Goal: Transaction & Acquisition: Book appointment/travel/reservation

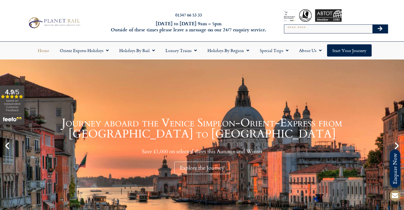
click at [291, 34] on div "Search" at bounding box center [336, 29] width 104 height 14
click at [294, 32] on input "Search" at bounding box center [328, 29] width 88 height 8
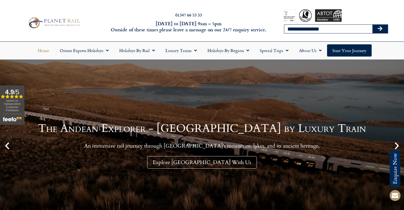
type input "**********"
click at [372, 25] on button "Search" at bounding box center [379, 29] width 15 height 8
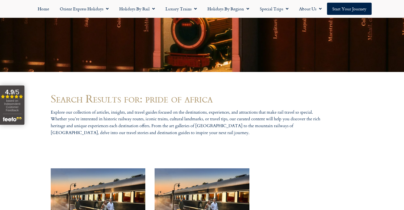
scroll to position [239, 0]
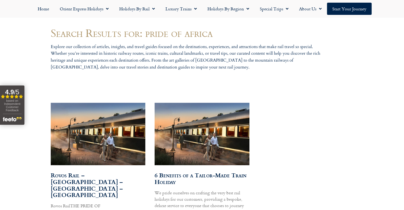
click at [139, 113] on img at bounding box center [98, 134] width 96 height 64
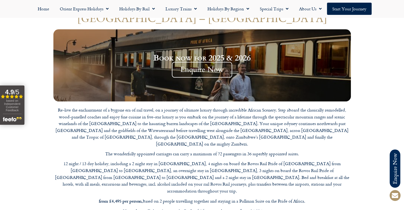
scroll to position [531, 0]
